Goal: Transaction & Acquisition: Purchase product/service

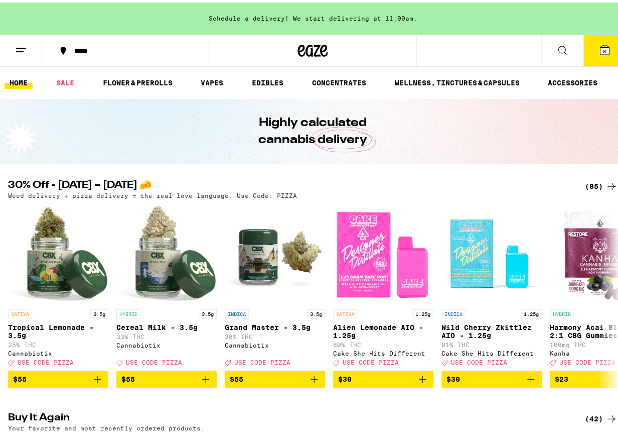
click at [589, 182] on div "(85)" at bounding box center [601, 184] width 33 height 12
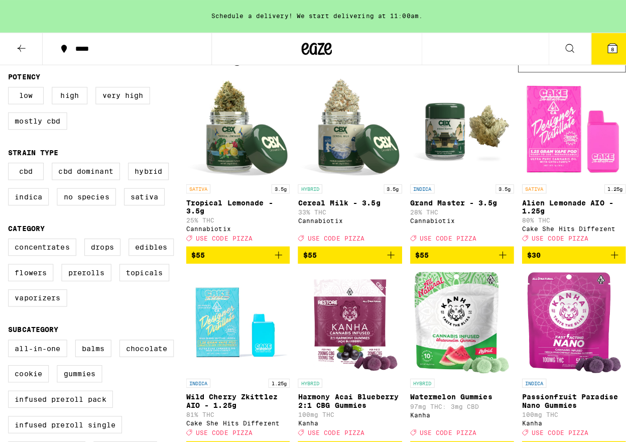
scroll to position [77, 0]
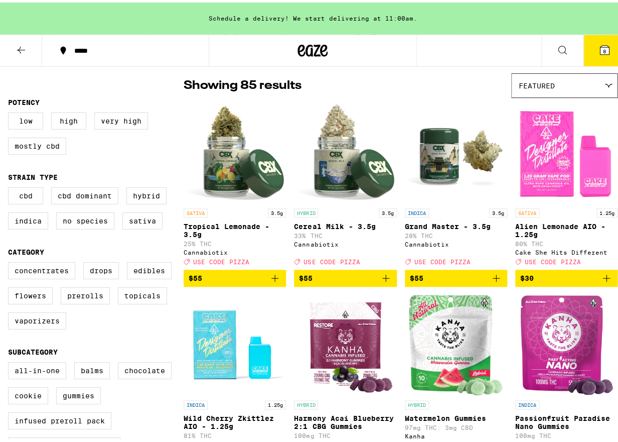
click at [603, 46] on span "8" at bounding box center [604, 49] width 3 height 6
